Goal: Check status: Check status

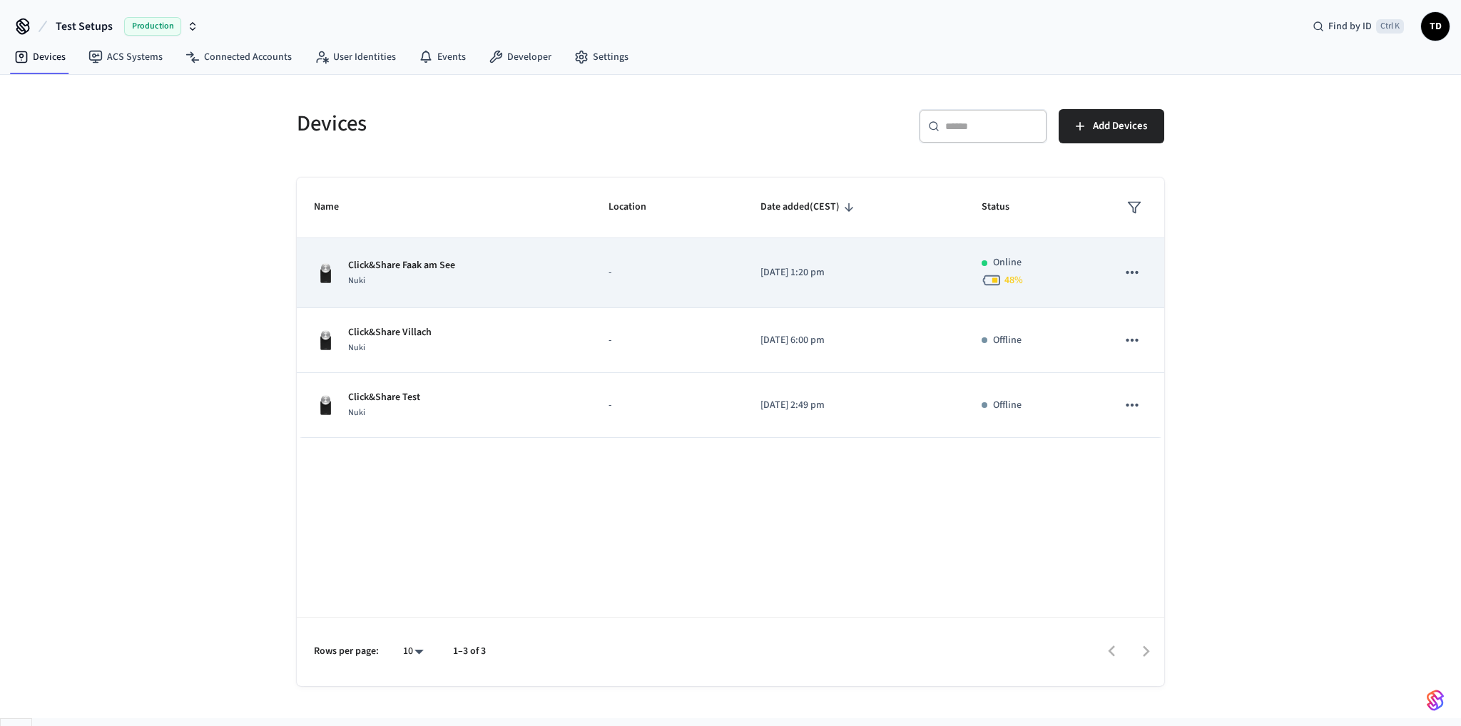
click at [477, 274] on div "Click&Share Faak am See Nuki" at bounding box center [444, 273] width 260 height 30
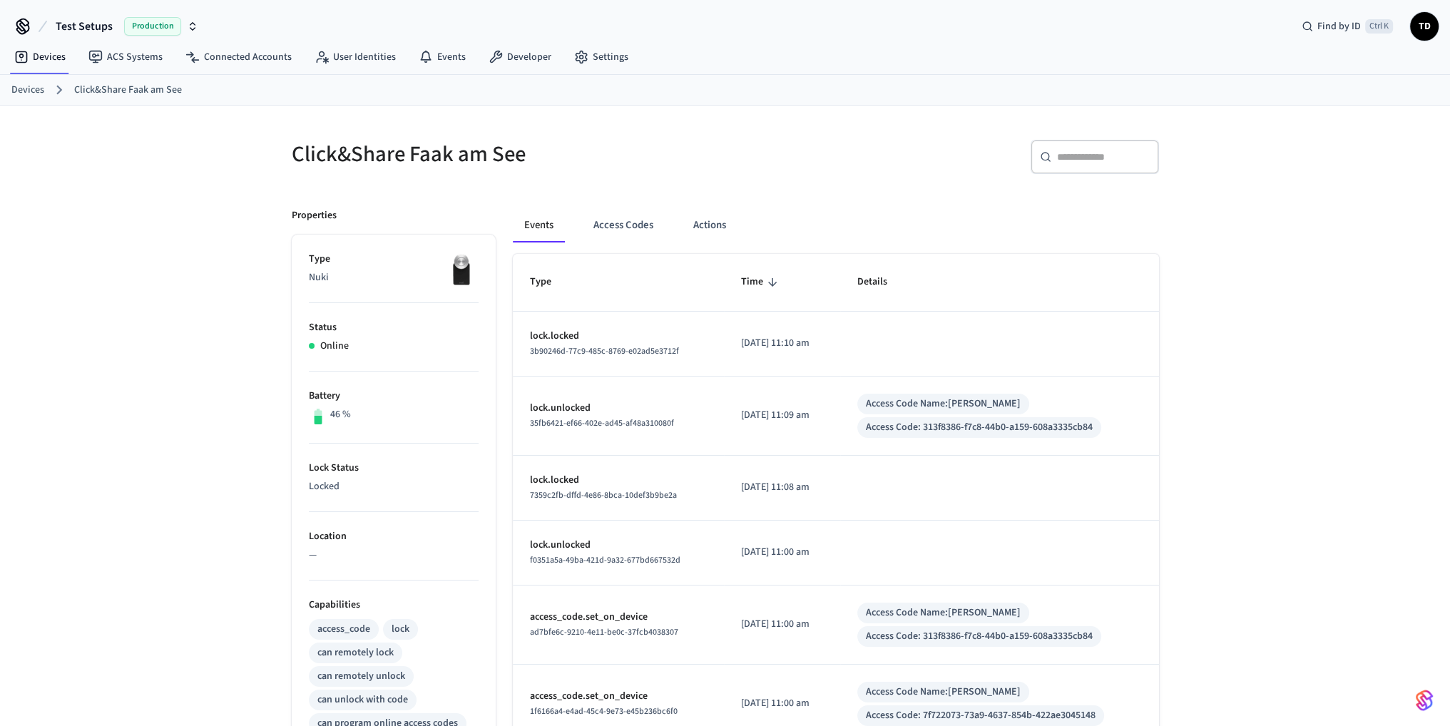
click at [34, 81] on ol "Devices Click&Share Faak am See" at bounding box center [730, 90] width 1439 height 19
click at [35, 84] on link "Devices" at bounding box center [27, 90] width 33 height 15
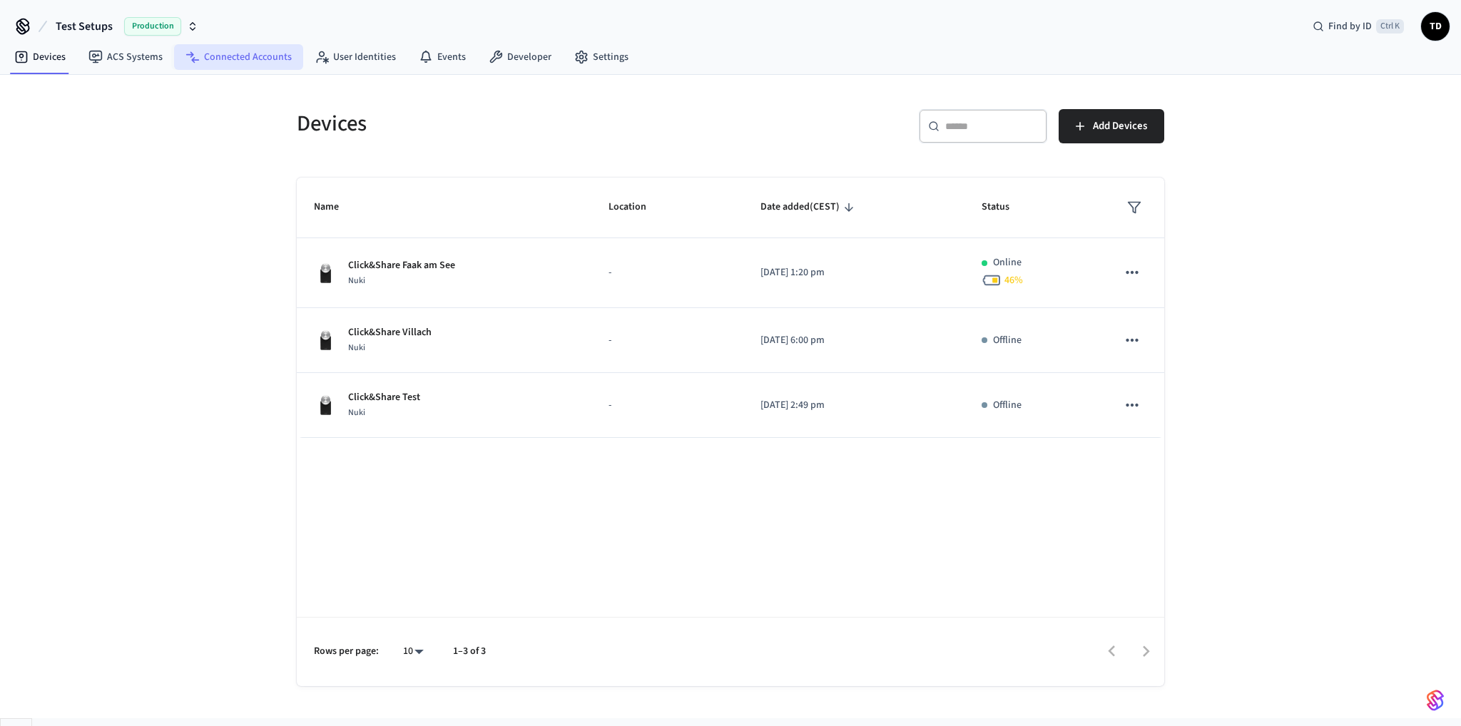
click at [274, 56] on link "Connected Accounts" at bounding box center [238, 57] width 129 height 26
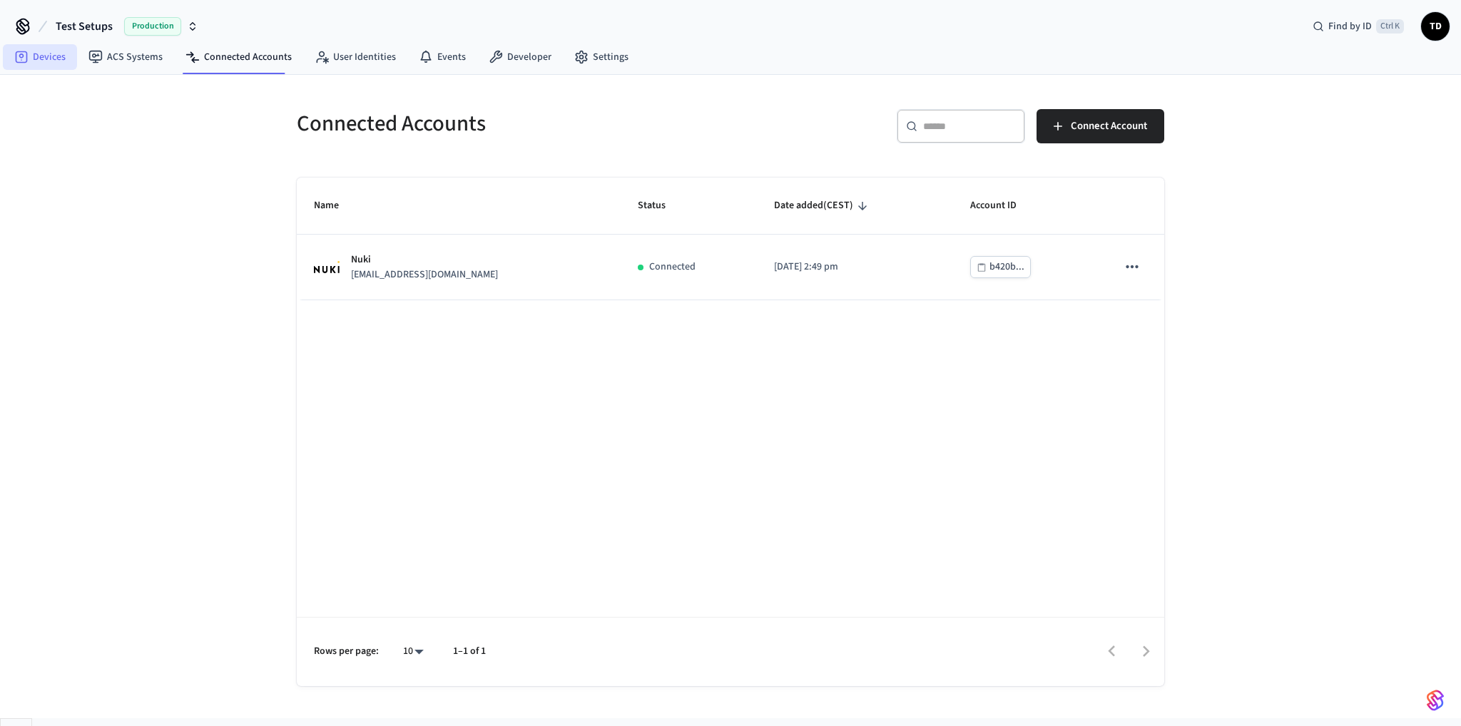
click at [29, 54] on link "Devices" at bounding box center [40, 57] width 74 height 26
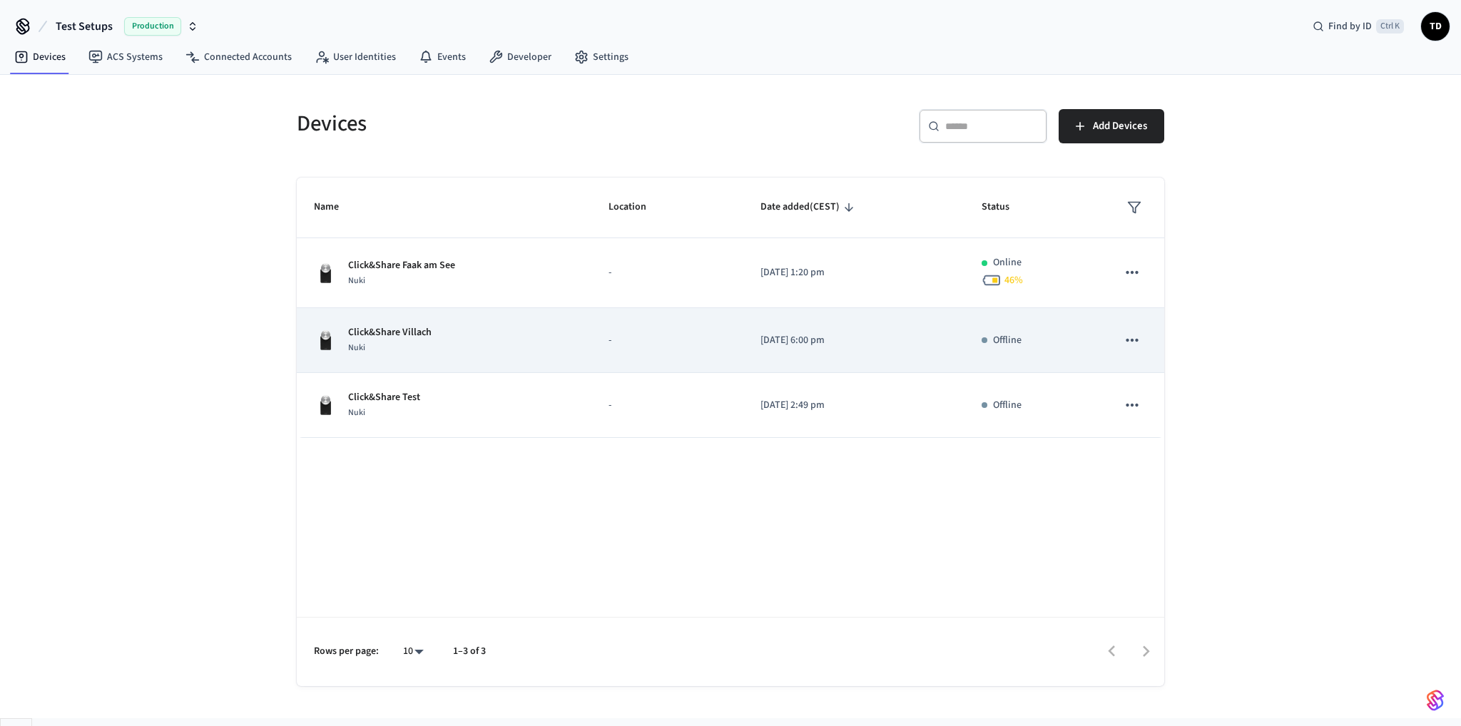
click at [509, 326] on div "Click&Share Villach Nuki" at bounding box center [444, 340] width 260 height 30
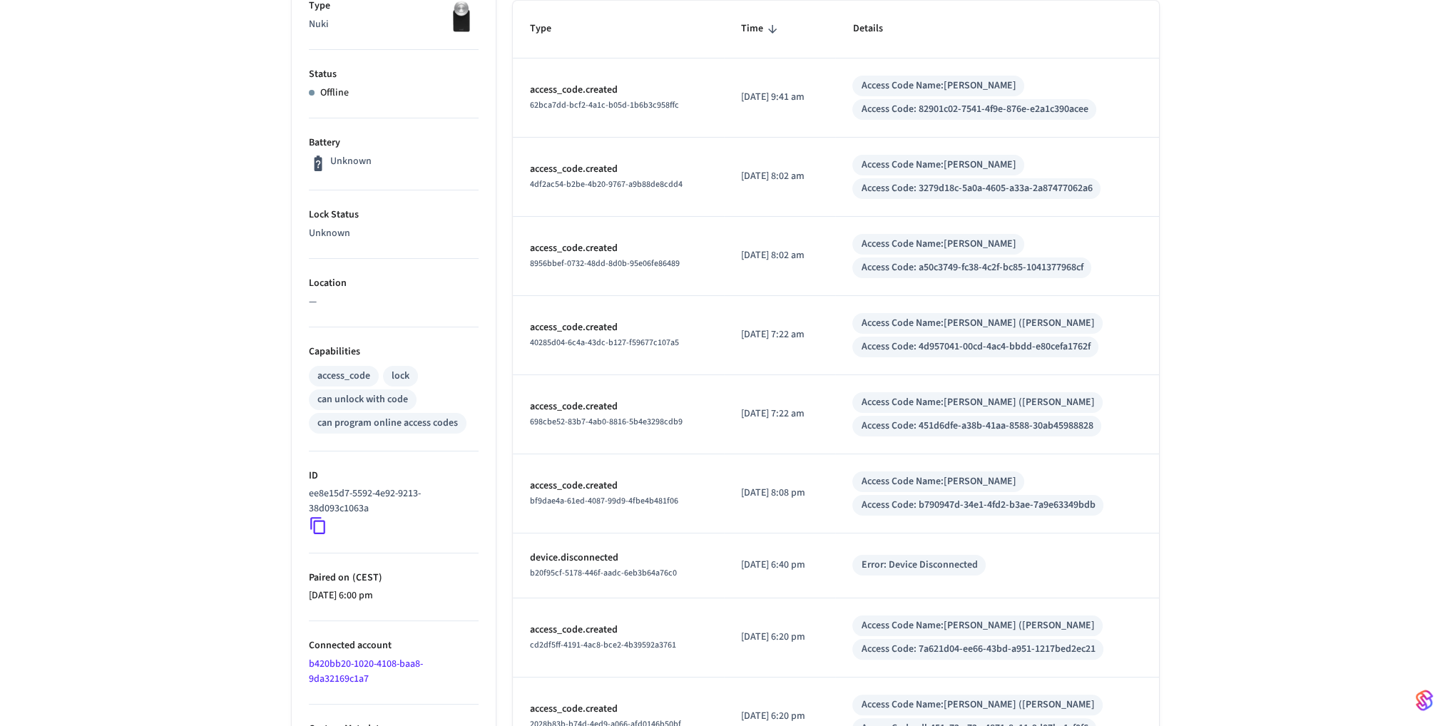
scroll to position [145, 0]
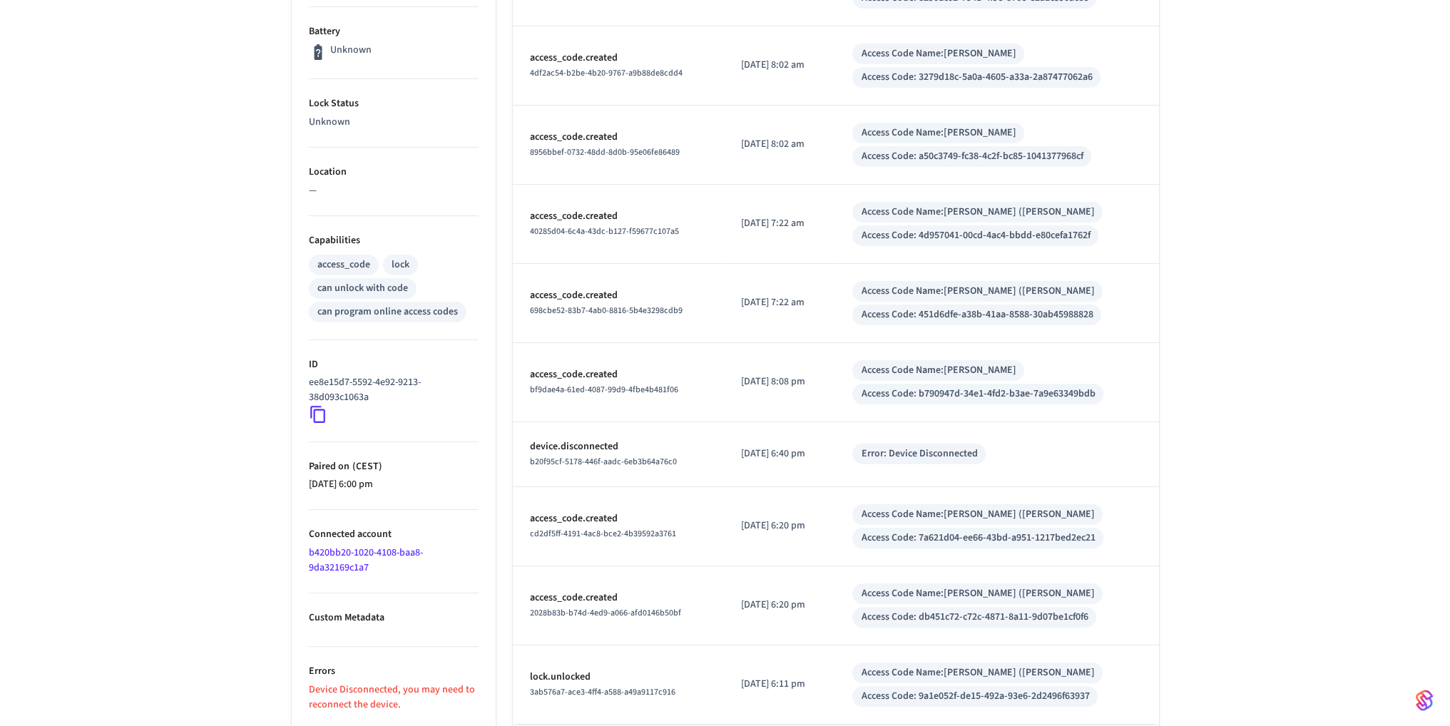
scroll to position [430, 0]
